Goal: Information Seeking & Learning: Learn about a topic

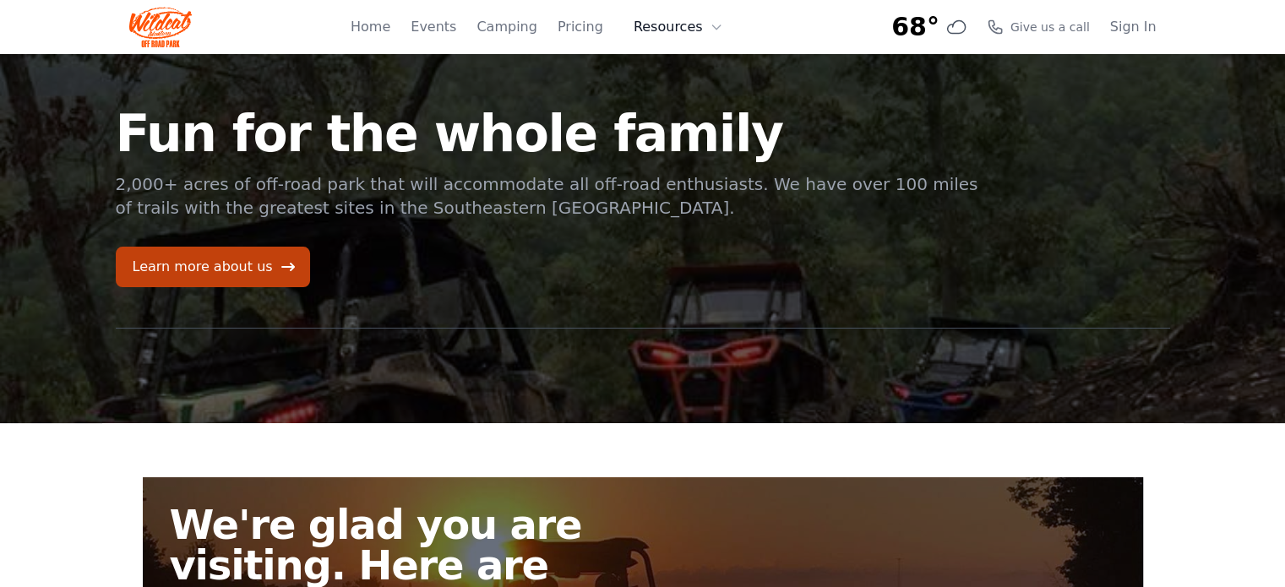
click at [673, 36] on button "Resources" at bounding box center [679, 27] width 110 height 34
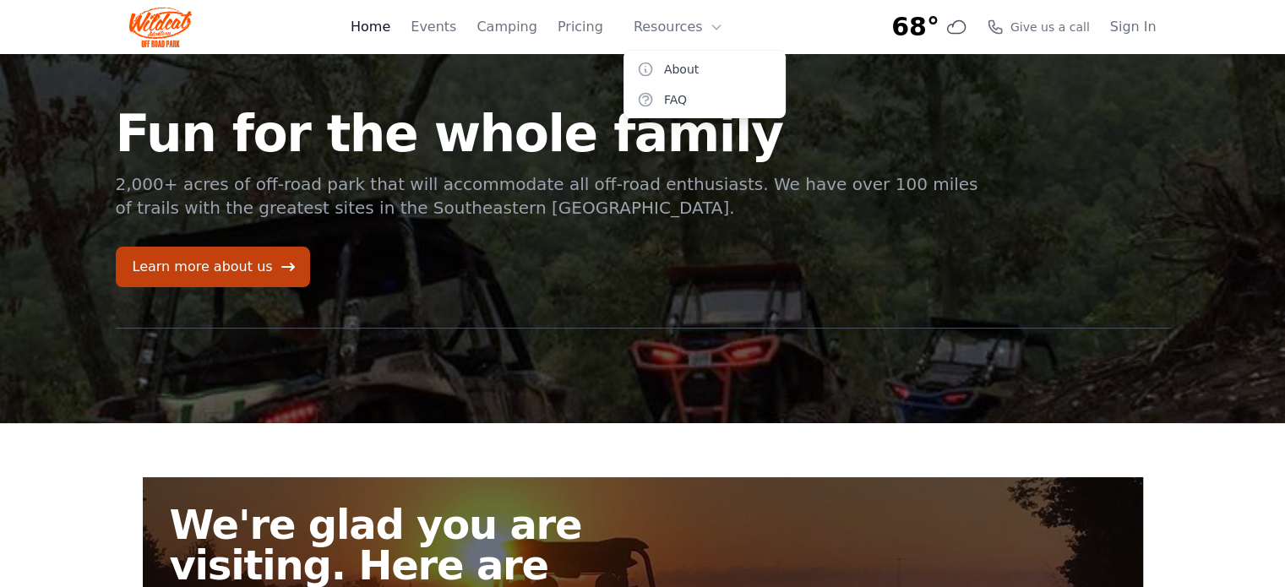
click at [390, 36] on link "Home" at bounding box center [371, 27] width 40 height 20
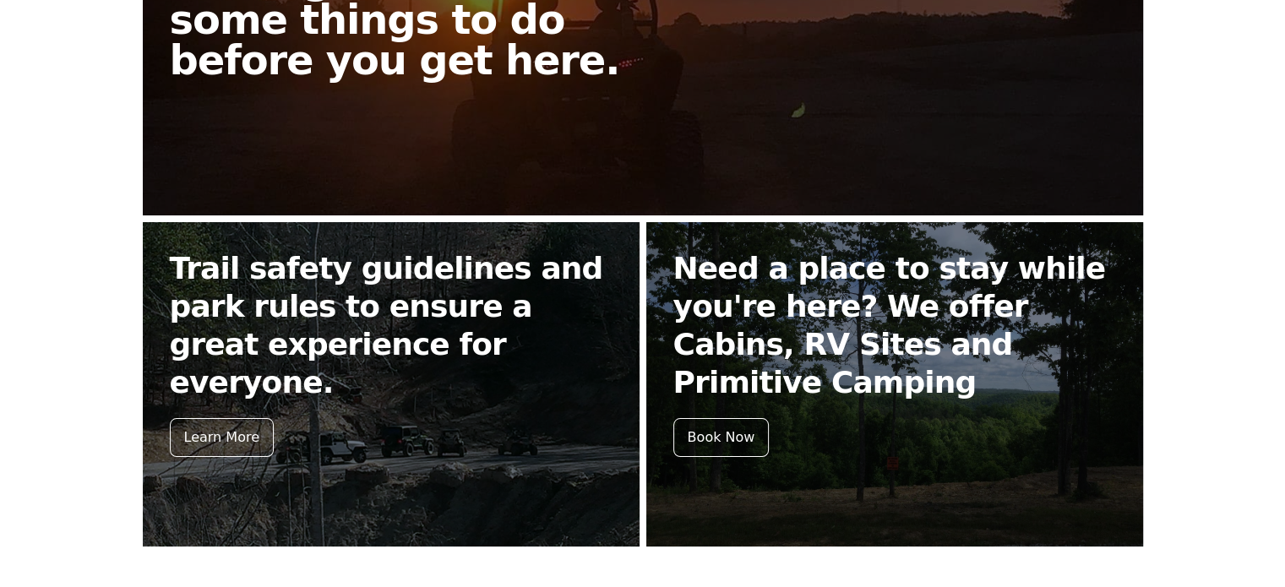
scroll to position [423, 0]
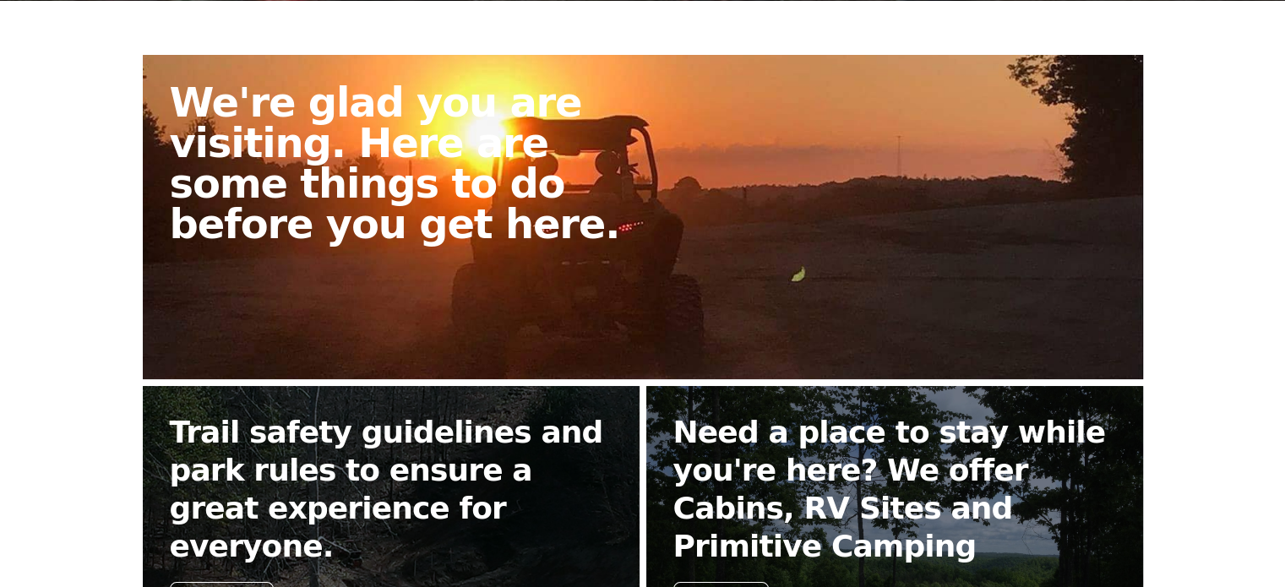
click at [399, 210] on h2 "We're glad you are visiting. Here are some things to do before you get here." at bounding box center [413, 163] width 487 height 162
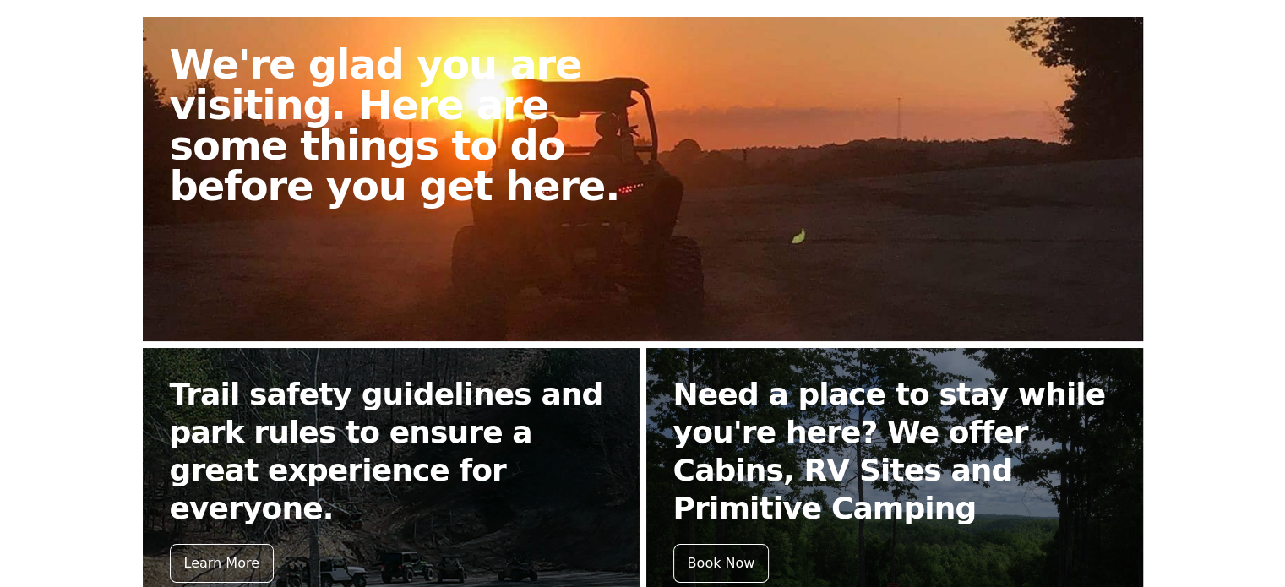
scroll to position [592, 0]
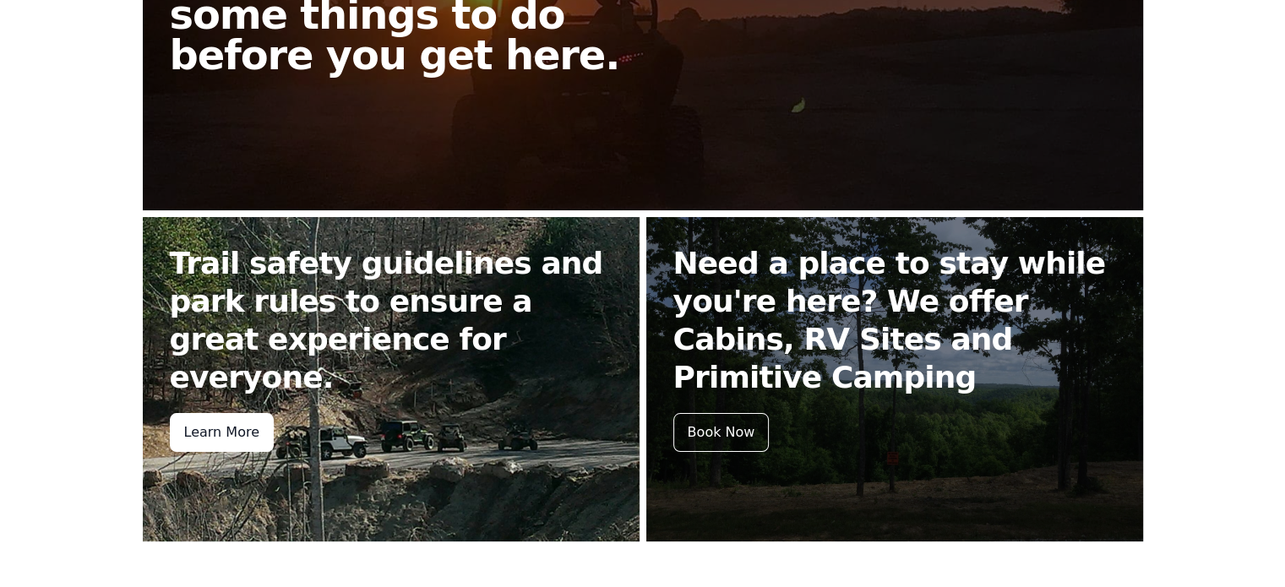
click at [218, 413] on div "Learn More" at bounding box center [222, 432] width 104 height 39
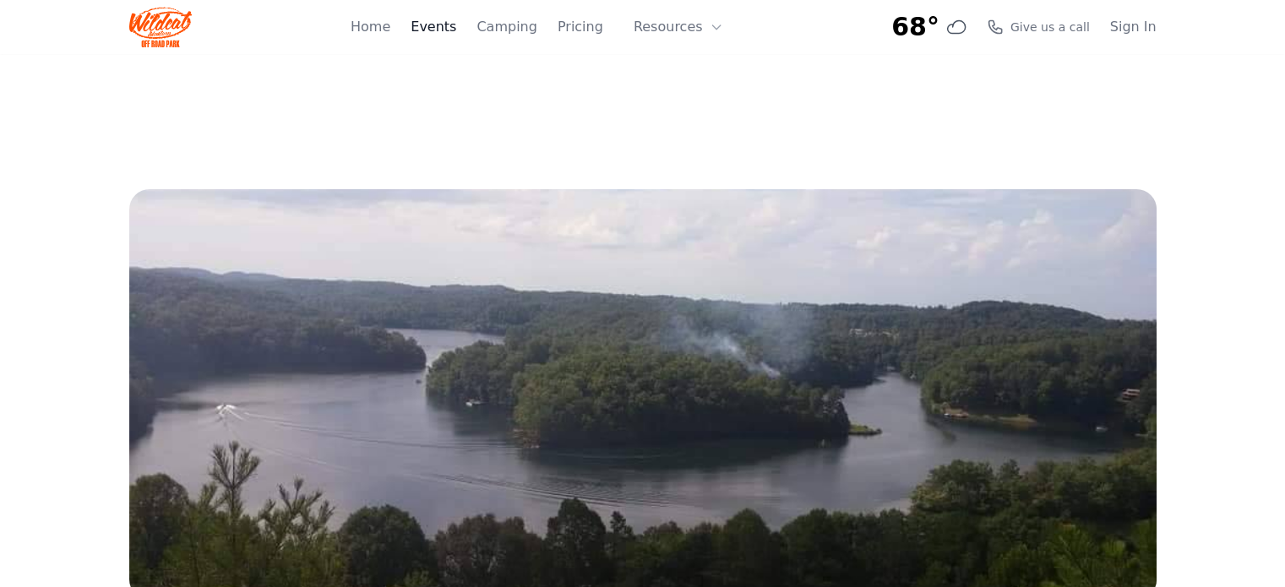
click at [456, 29] on link "Events" at bounding box center [434, 27] width 46 height 20
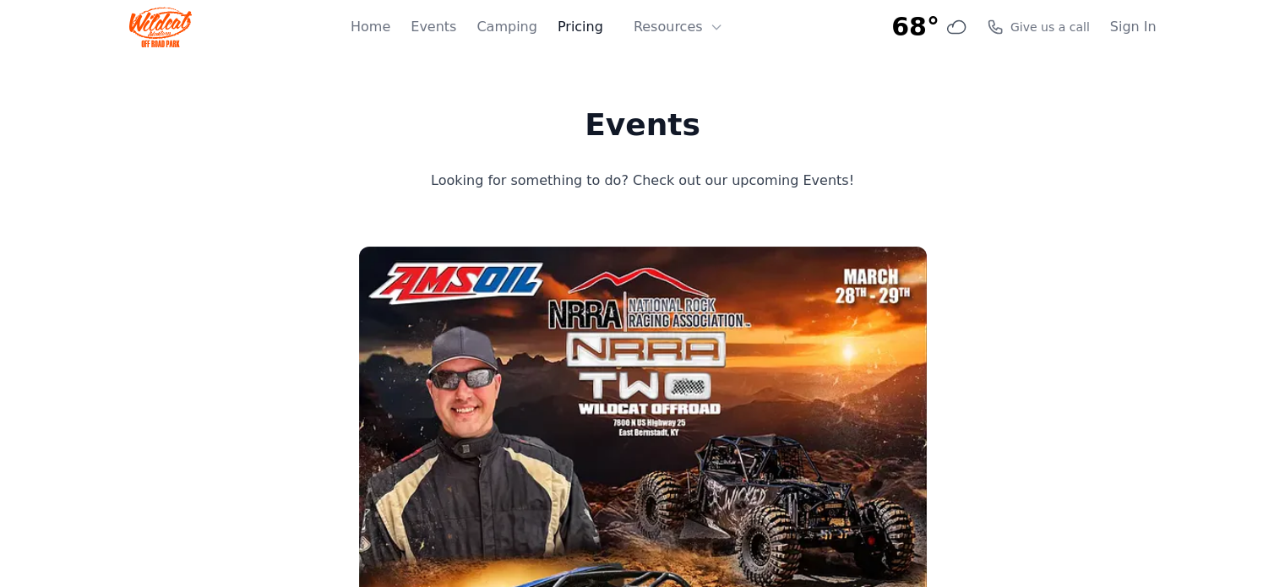
click at [586, 29] on link "Pricing" at bounding box center [581, 27] width 46 height 20
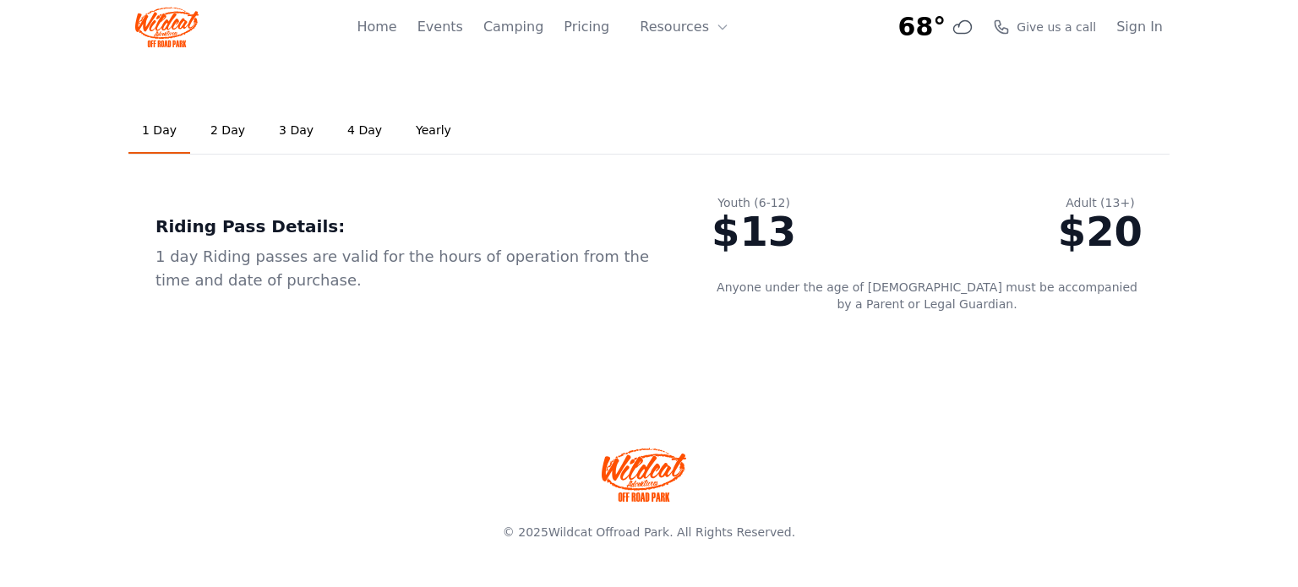
click at [406, 128] on link "Yearly" at bounding box center [433, 131] width 63 height 46
click at [158, 132] on link "1 Day" at bounding box center [159, 131] width 62 height 46
click at [418, 135] on link "Yearly" at bounding box center [433, 131] width 63 height 46
click at [690, 29] on button "Resources" at bounding box center [685, 27] width 110 height 34
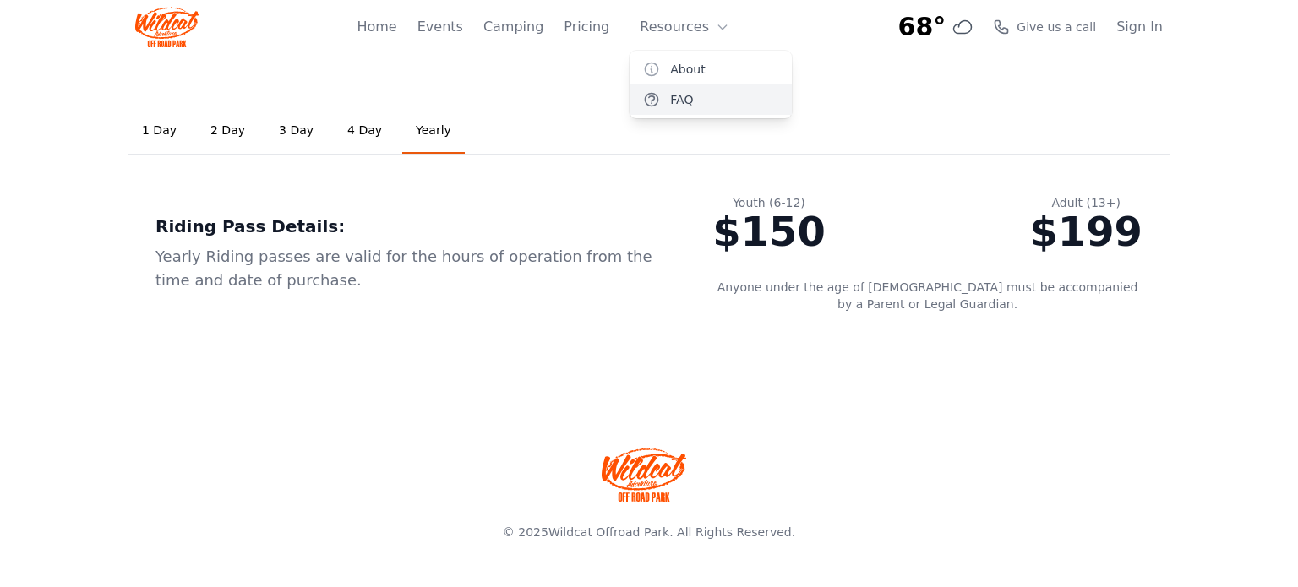
click at [705, 106] on link "FAQ" at bounding box center [711, 100] width 162 height 30
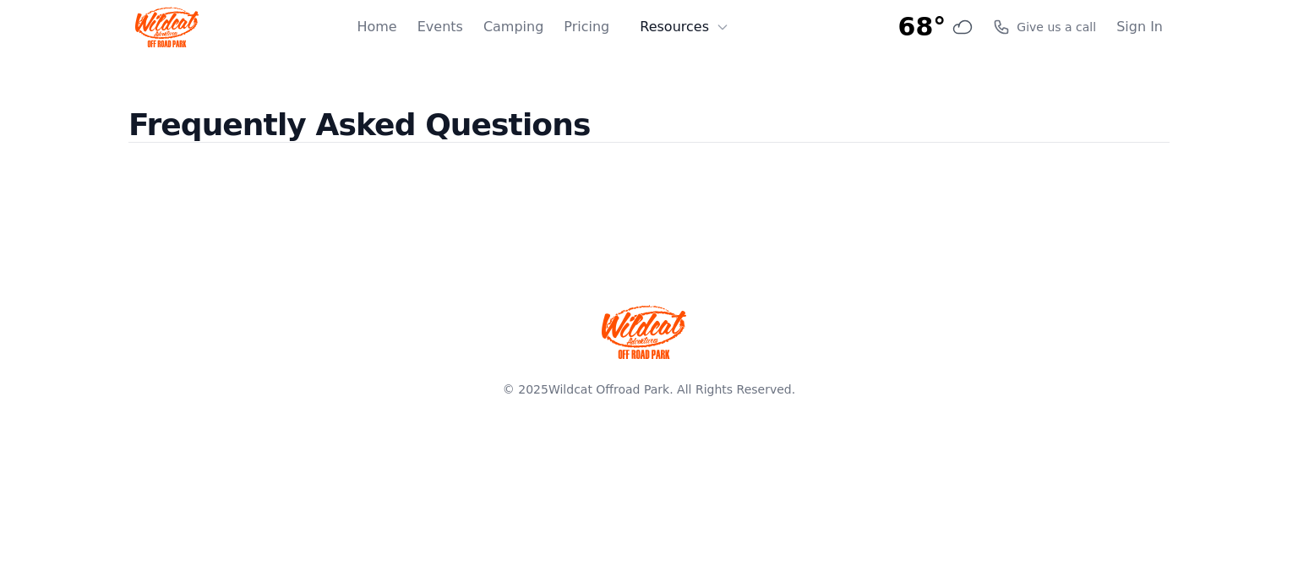
click at [694, 34] on button "Resources" at bounding box center [685, 27] width 110 height 34
click at [712, 63] on link "About" at bounding box center [711, 69] width 162 height 30
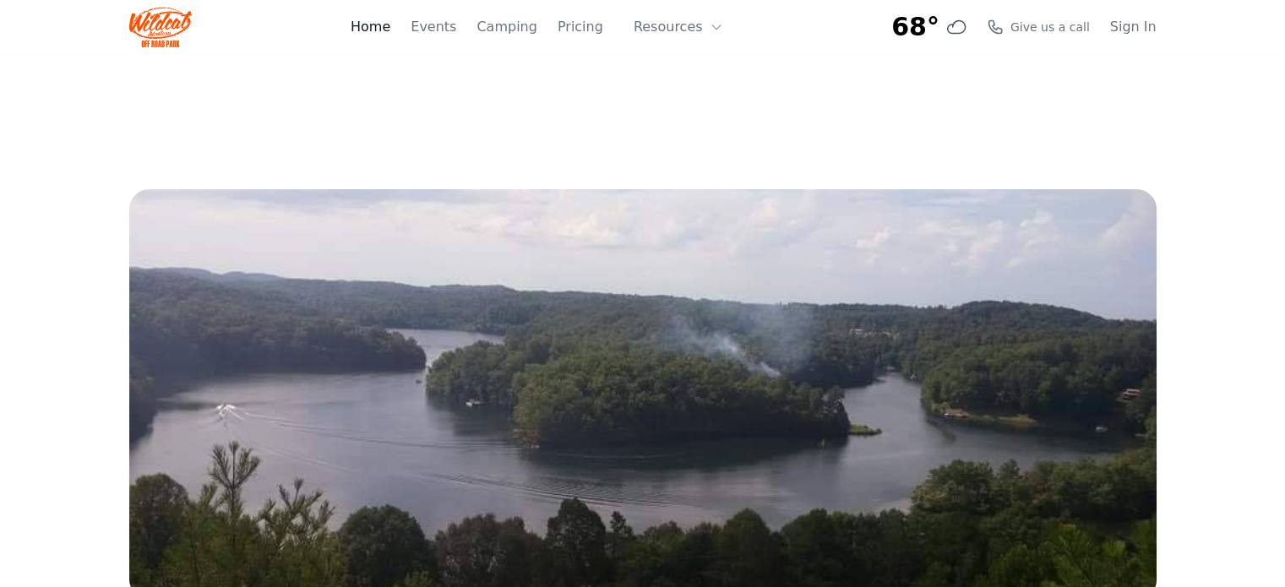
click at [389, 26] on link "Home" at bounding box center [371, 27] width 40 height 20
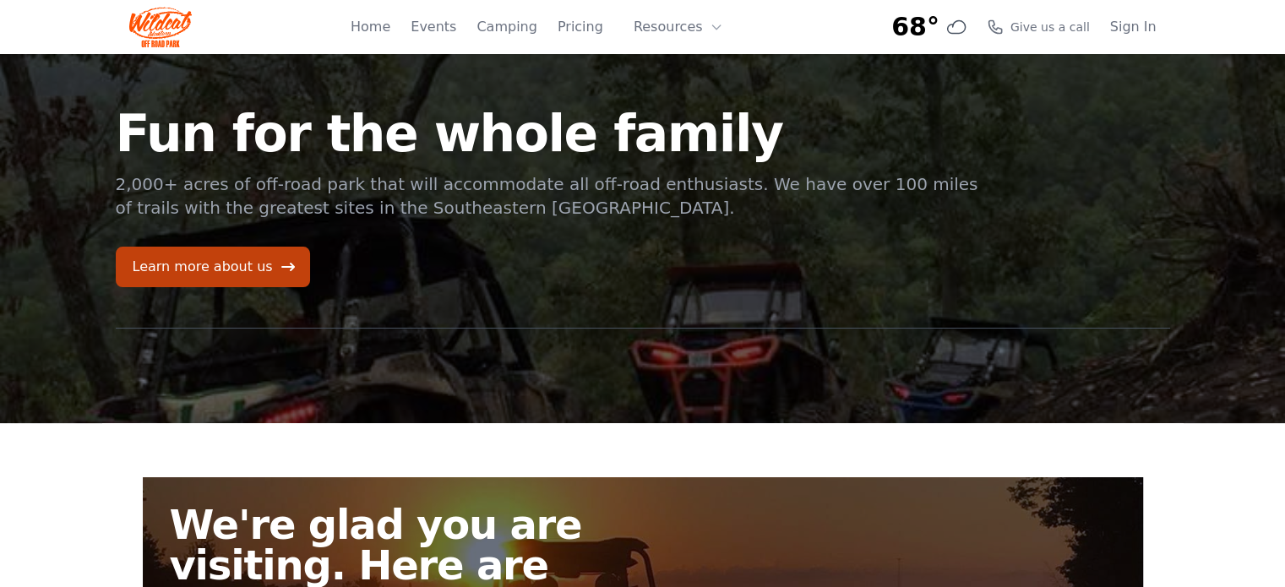
click at [581, 38] on div "Home Events Camping Pricing Resources About FAQ" at bounding box center [542, 27] width 383 height 54
click at [597, 32] on link "Pricing" at bounding box center [581, 27] width 46 height 20
